Goal: Task Accomplishment & Management: Complete application form

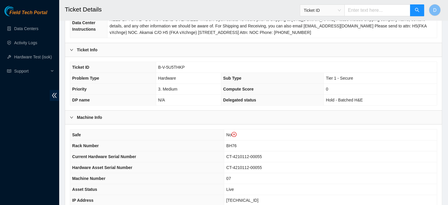
scroll to position [109, 0]
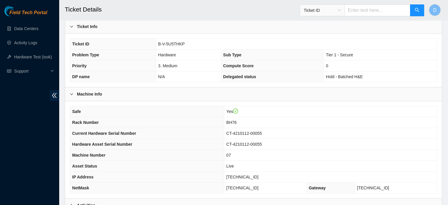
scroll to position [186, 0]
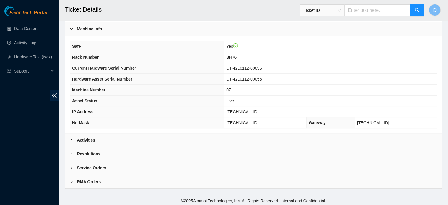
click at [165, 139] on div "Activities" at bounding box center [253, 140] width 376 height 14
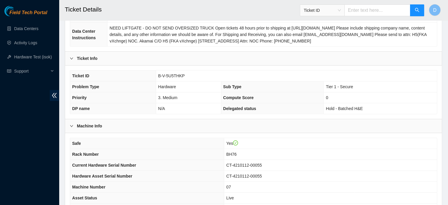
scroll to position [89, 0]
drag, startPoint x: 156, startPoint y: 74, endPoint x: 187, endPoint y: 75, distance: 30.9
click at [187, 75] on td "B-V-5U5THKP" at bounding box center [296, 76] width 281 height 11
copy span "B-V-5U5THKP"
click at [39, 57] on link "Hardware Test (isok)" at bounding box center [33, 56] width 38 height 5
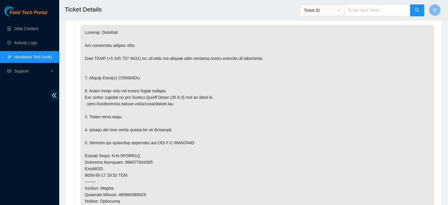
scroll to position [324, 0]
drag, startPoint x: 117, startPoint y: 76, endPoint x: 162, endPoint y: 75, distance: 44.5
click at [162, 75] on p at bounding box center [256, 172] width 353 height 294
copy p "WJG062FA"
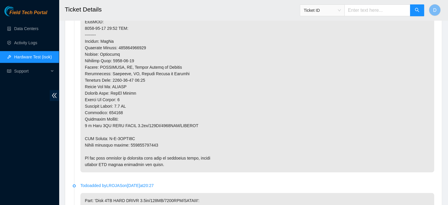
scroll to position [472, 0]
drag, startPoint x: 108, startPoint y: 136, endPoint x: 149, endPoint y: 133, distance: 41.3
click at [149, 133] on p at bounding box center [256, 25] width 353 height 294
click at [110, 135] on p at bounding box center [256, 25] width 353 height 294
drag, startPoint x: 108, startPoint y: 137, endPoint x: 140, endPoint y: 135, distance: 32.1
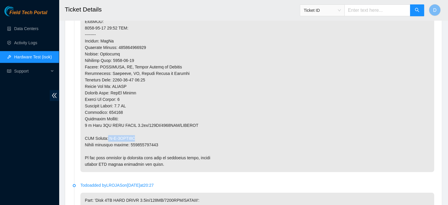
click at [140, 135] on p at bounding box center [256, 25] width 353 height 294
click at [108, 135] on p at bounding box center [256, 25] width 353 height 294
drag, startPoint x: 108, startPoint y: 135, endPoint x: 135, endPoint y: 135, distance: 27.1
click at [135, 135] on p at bounding box center [256, 25] width 353 height 294
click at [108, 136] on p at bounding box center [256, 25] width 353 height 294
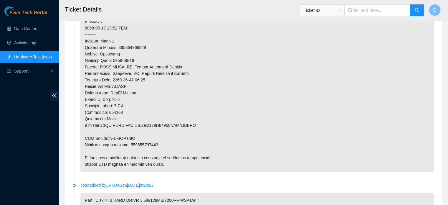
click at [109, 136] on p at bounding box center [256, 25] width 353 height 294
drag, startPoint x: 109, startPoint y: 135, endPoint x: 136, endPoint y: 135, distance: 26.8
click at [136, 135] on p at bounding box center [256, 25] width 353 height 294
copy p "B-V-5UCUO3W"
drag, startPoint x: 130, startPoint y: 143, endPoint x: 165, endPoint y: 144, distance: 34.7
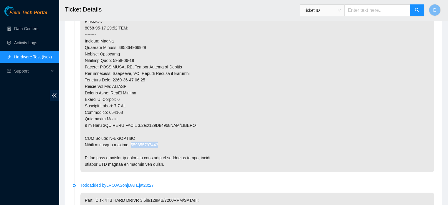
click at [165, 144] on p at bounding box center [256, 25] width 353 height 294
copy p "450826213264"
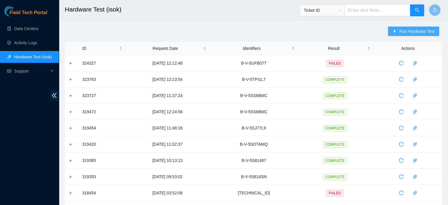
click at [416, 29] on span "Run Hardware Test" at bounding box center [416, 31] width 35 height 6
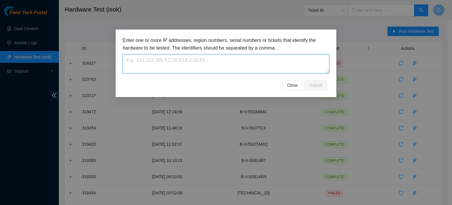
click at [153, 63] on textarea at bounding box center [226, 63] width 207 height 19
paste textarea "B-V-5U5THKP"
type textarea "B-V-5U5THKP"
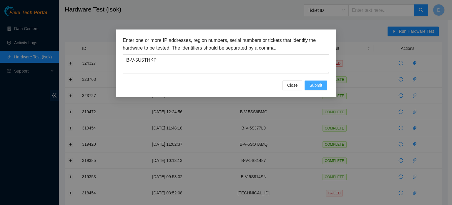
click at [319, 86] on span "Submit" at bounding box center [315, 85] width 13 height 6
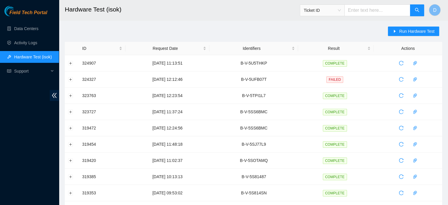
click at [255, 6] on h2 "Hardware Test (isok)" at bounding box center [217, 9] width 305 height 19
drag, startPoint x: 419, startPoint y: 62, endPoint x: 414, endPoint y: 62, distance: 5.0
click at [419, 62] on td at bounding box center [407, 63] width 68 height 16
click at [414, 62] on icon "paper-clip" at bounding box center [415, 63] width 4 height 4
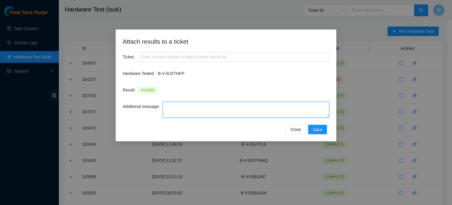
click at [175, 108] on textarea "Additional message" at bounding box center [246, 110] width 167 height 16
paste textarea "-Safely powered down machine -Remove broken disk s/n: ( ) and replaced it with …"
type textarea "-Safely powered down machine -Remove broken disk s/n: ( ) and replaced it with …"
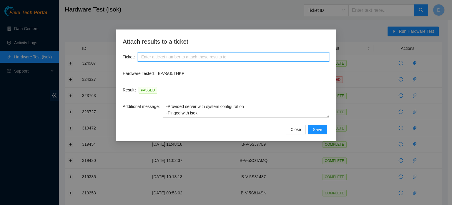
click at [209, 56] on input "Ticket" at bounding box center [234, 56] width 192 height 9
paste input "B-V-5U5THKP"
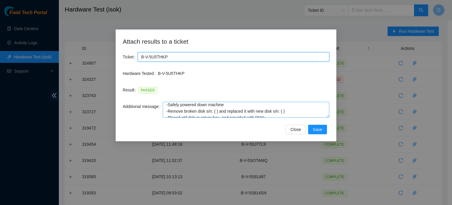
scroll to position [0, 0]
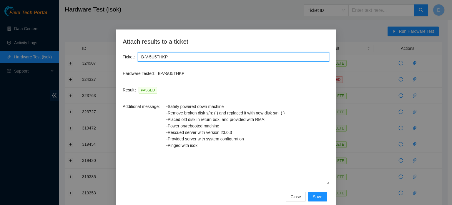
drag, startPoint x: 326, startPoint y: 116, endPoint x: 340, endPoint y: 183, distance: 68.9
click at [340, 183] on div "Attach results to a ticket Ticket B-V-5U5THKP Hardware Tested B-V-5U5THKP Resul…" at bounding box center [226, 102] width 452 height 205
type input "B-V-5U5THKP"
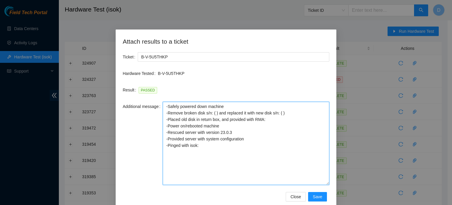
click at [163, 107] on textarea "-Safely powered down machine -Remove broken disk s/n: ( ) and replaced it with …" at bounding box center [246, 143] width 167 height 83
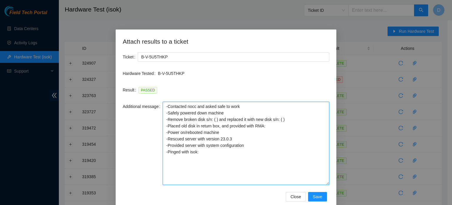
click at [214, 118] on textarea "-Contacted nocc and asked safe to work -Safely powered down machine -Remove bro…" at bounding box center [246, 143] width 167 height 83
paste textarea "WJG062FA"
click at [275, 123] on textarea "-Contacted nocc and asked safe to work -Safely powered down machine -Remove bro…" at bounding box center [246, 143] width 167 height 83
paste textarea "B-V-5UCUO3W"
click at [298, 119] on textarea "-Contacted nocc and asked safe to work -Safely powered down machine -Remove bro…" at bounding box center [246, 143] width 167 height 83
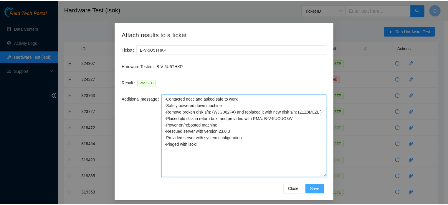
scroll to position [11, 0]
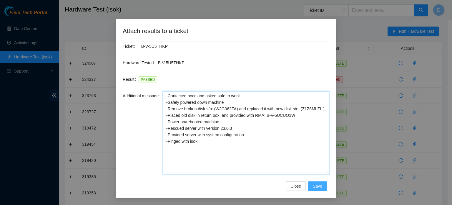
type textarea "-Contacted nocc and asked safe to work -Safely powered down machine -Remove bro…"
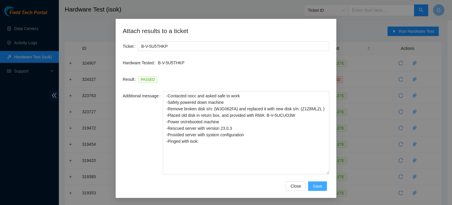
click at [317, 185] on span "Save" at bounding box center [317, 185] width 9 height 6
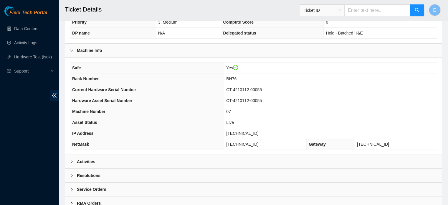
scroll to position [186, 0]
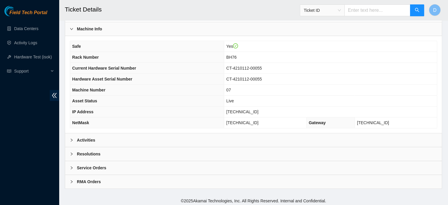
click at [94, 150] on b "Resolutions" at bounding box center [89, 153] width 24 height 6
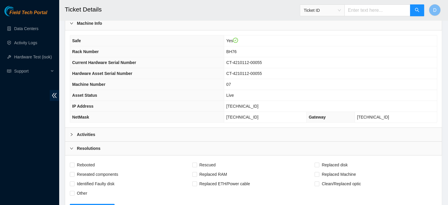
scroll to position [333, 0]
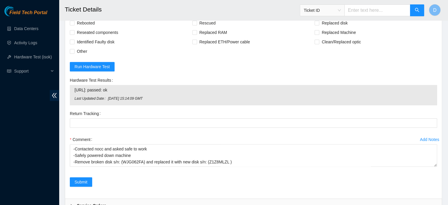
click at [88, 126] on div "Return Tracking" at bounding box center [253, 122] width 372 height 26
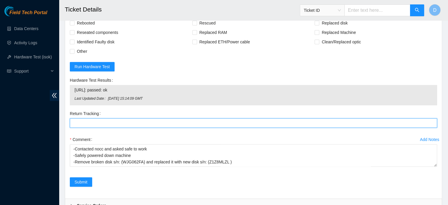
click at [78, 119] on Tracking "Return Tracking" at bounding box center [253, 122] width 367 height 9
paste Tracking "450826213264"
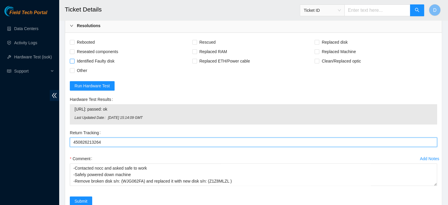
scroll to position [304, 0]
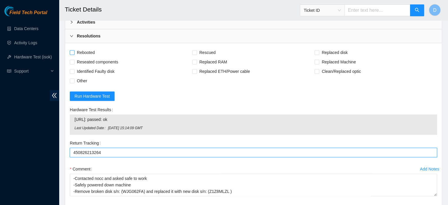
type Tracking "450826213264"
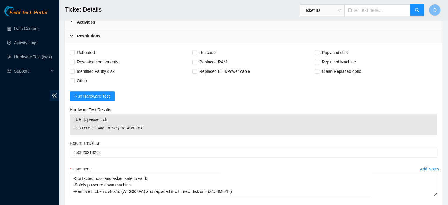
drag, startPoint x: 82, startPoint y: 49, endPoint x: 134, endPoint y: 52, distance: 52.4
click at [82, 49] on span "Rebooted" at bounding box center [85, 52] width 23 height 9
click at [74, 50] on input "Rebooted" at bounding box center [72, 52] width 4 height 4
checkbox input "true"
click at [199, 52] on span "Rescued" at bounding box center [207, 52] width 21 height 9
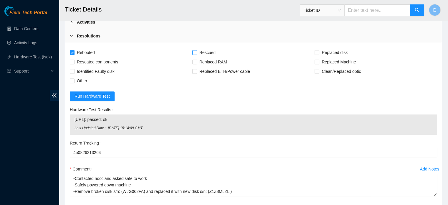
click at [196, 52] on input "Rescued" at bounding box center [194, 52] width 4 height 4
checkbox input "true"
click at [325, 50] on span "Replaced disk" at bounding box center [334, 52] width 31 height 9
click at [318, 50] on input "Replaced disk" at bounding box center [316, 52] width 4 height 4
checkbox input "true"
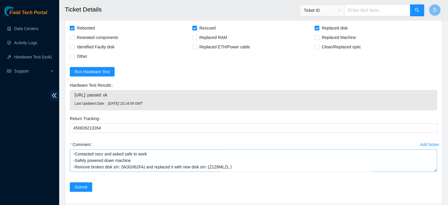
scroll to position [371, 0]
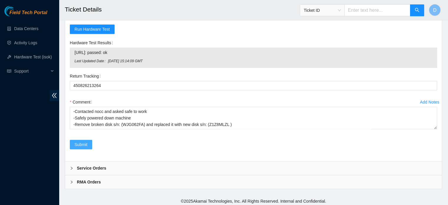
click at [83, 142] on span "Submit" at bounding box center [80, 144] width 13 height 6
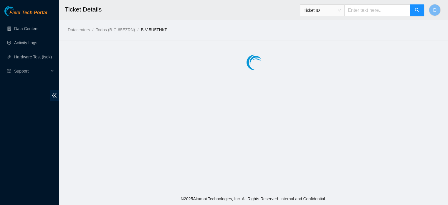
scroll to position [0, 0]
